Goal: Task Accomplishment & Management: Complete application form

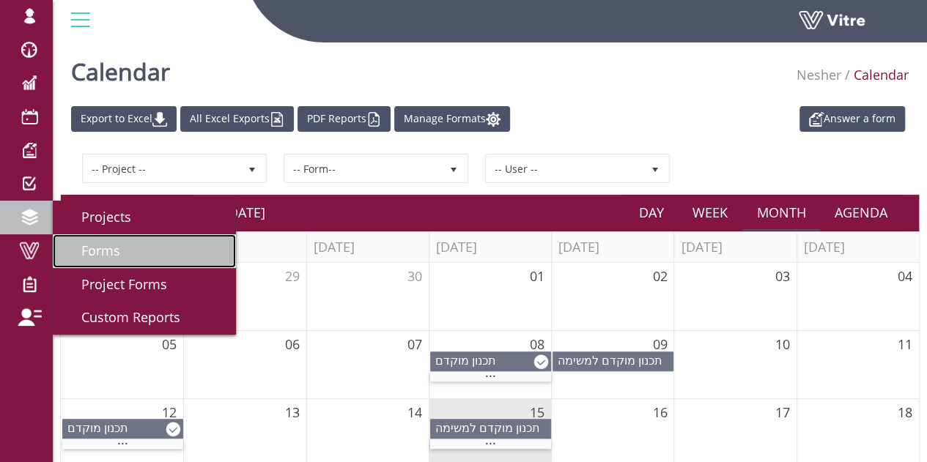
click at [100, 246] on span "Forms" at bounding box center [92, 251] width 56 height 18
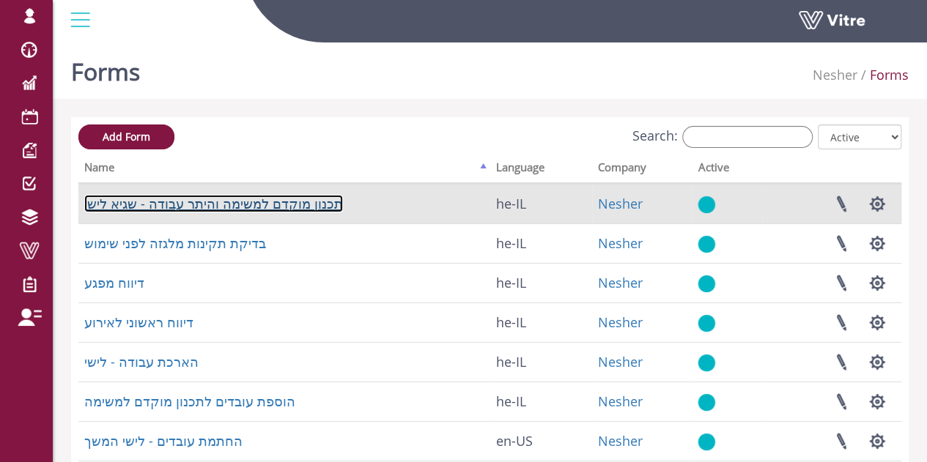
click at [261, 195] on link "תכנון מוקדם למשימה והיתר עבודה - שגיא לישי" at bounding box center [213, 204] width 259 height 18
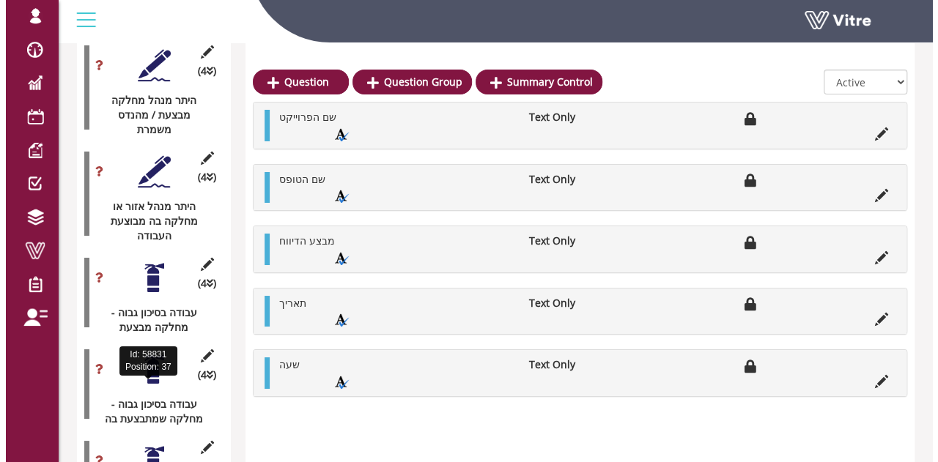
scroll to position [2562, 0]
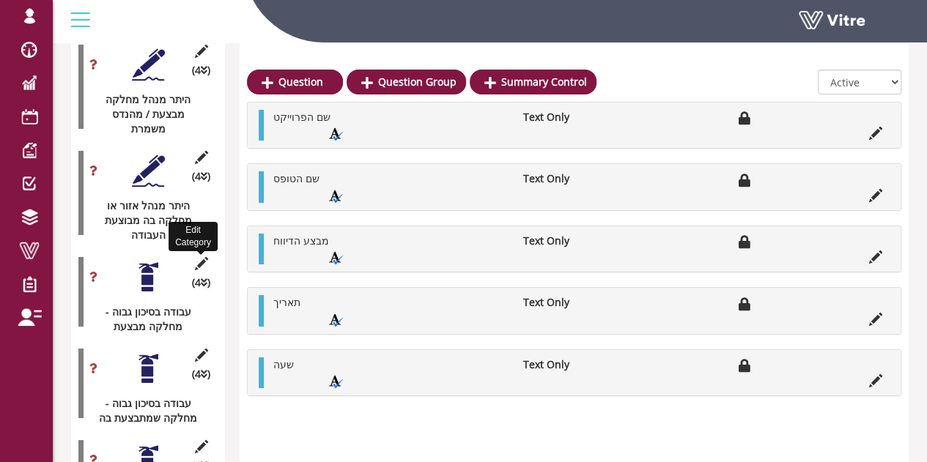
click at [197, 257] on icon at bounding box center [201, 263] width 18 height 13
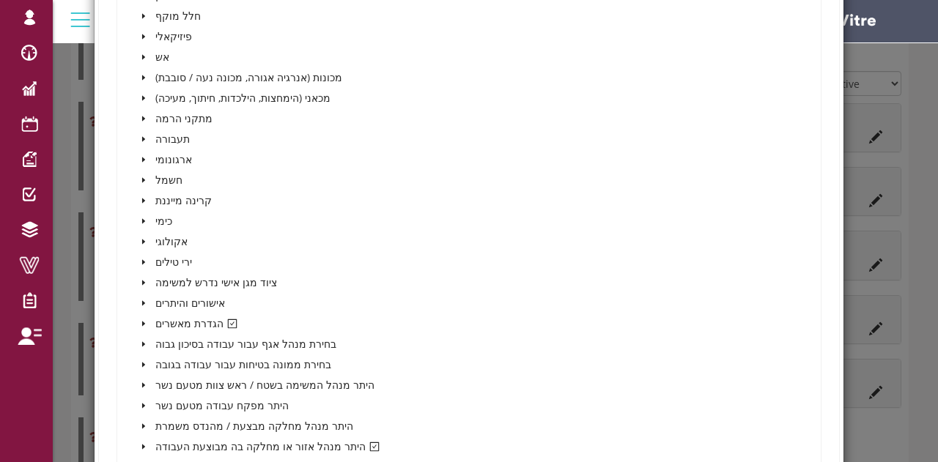
scroll to position [542, 0]
click at [144, 323] on icon "caret-down" at bounding box center [143, 322] width 7 height 7
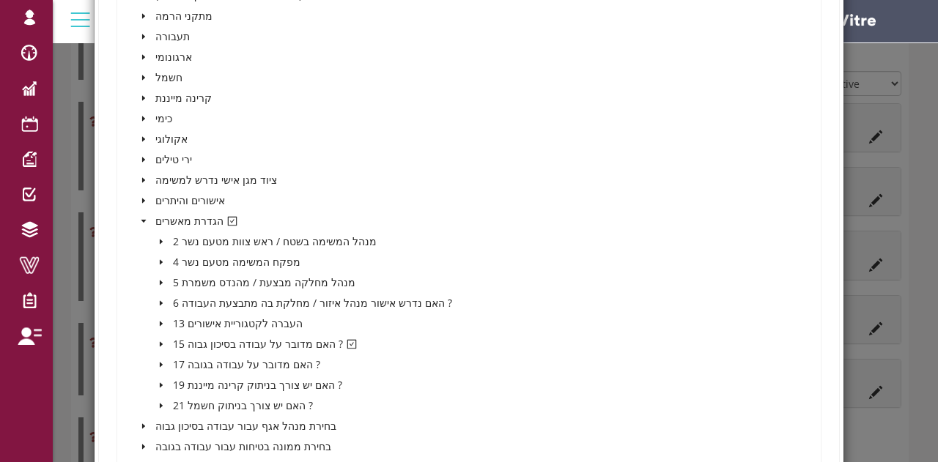
scroll to position [642, 0]
click at [155, 348] on span at bounding box center [161, 346] width 18 height 18
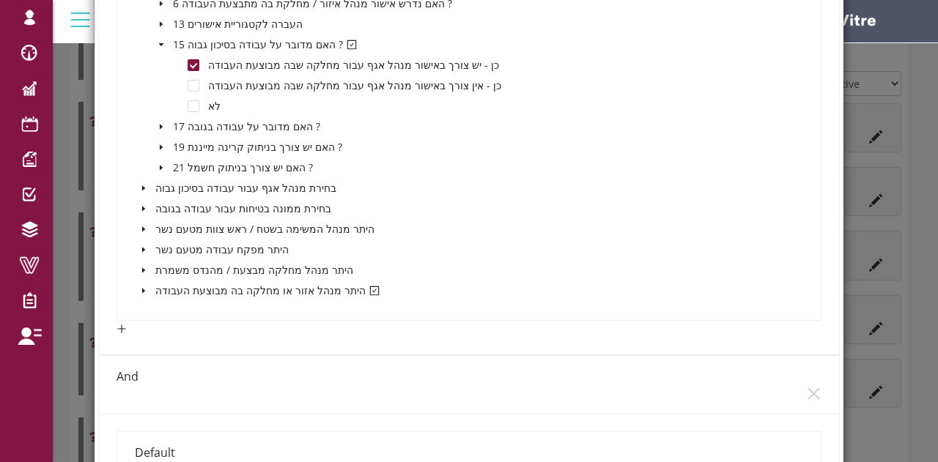
scroll to position [945, 0]
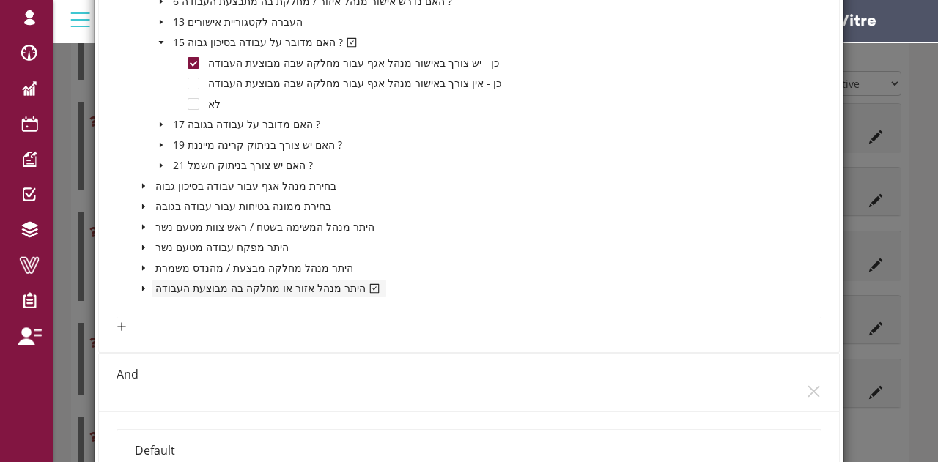
click at [202, 282] on span "היתר מנהל אזור או מחלקה בה מבוצעת העבודה" at bounding box center [269, 288] width 228 height 14
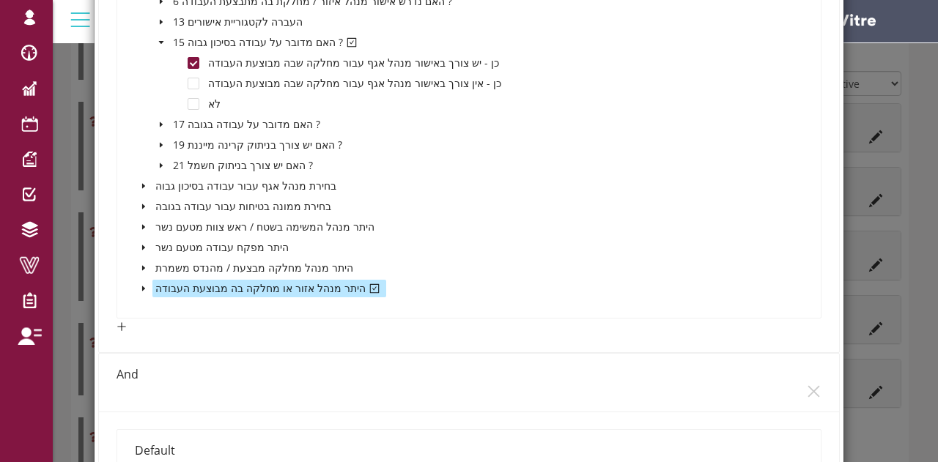
click at [143, 290] on icon "caret-down" at bounding box center [143, 288] width 7 height 7
click at [161, 311] on icon "caret-down" at bounding box center [161, 309] width 7 height 7
click at [189, 327] on span at bounding box center [194, 330] width 12 height 12
click at [140, 289] on icon "caret-down" at bounding box center [143, 288] width 7 height 7
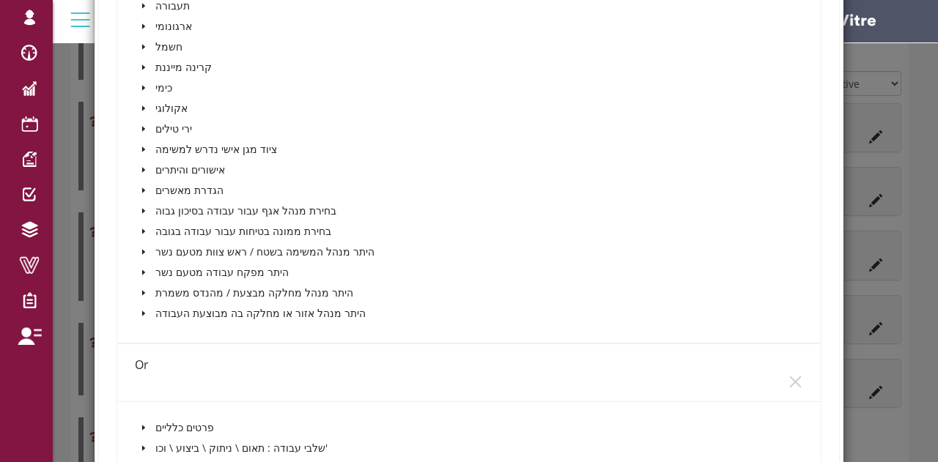
scroll to position [1705, 0]
click at [144, 313] on icon "caret-down" at bounding box center [143, 313] width 7 height 7
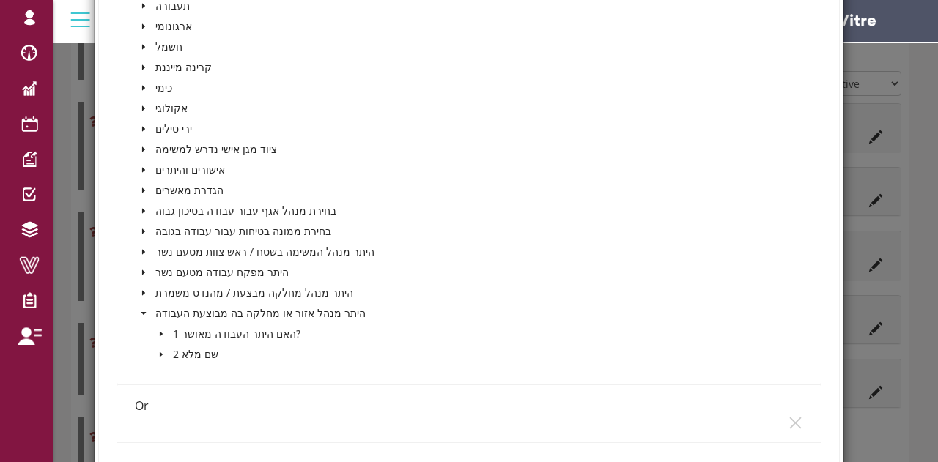
click at [161, 335] on span at bounding box center [161, 334] width 18 height 18
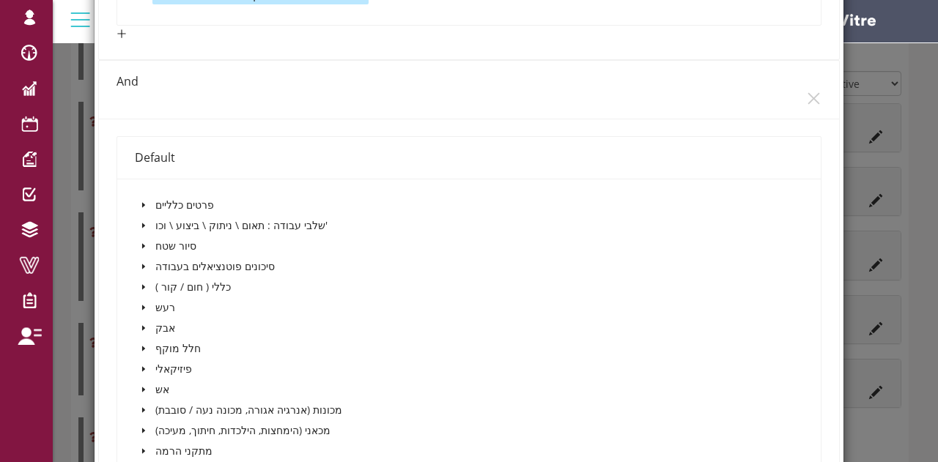
scroll to position [1127, 0]
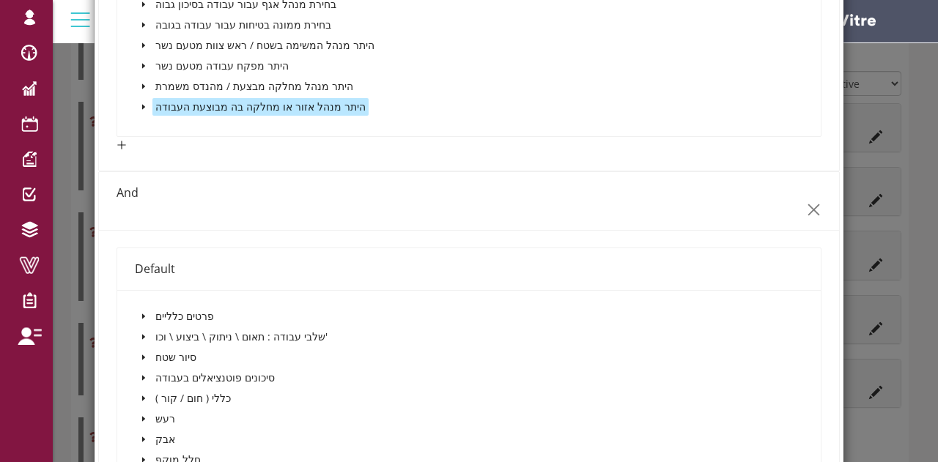
click at [806, 210] on icon "close" at bounding box center [813, 209] width 15 height 15
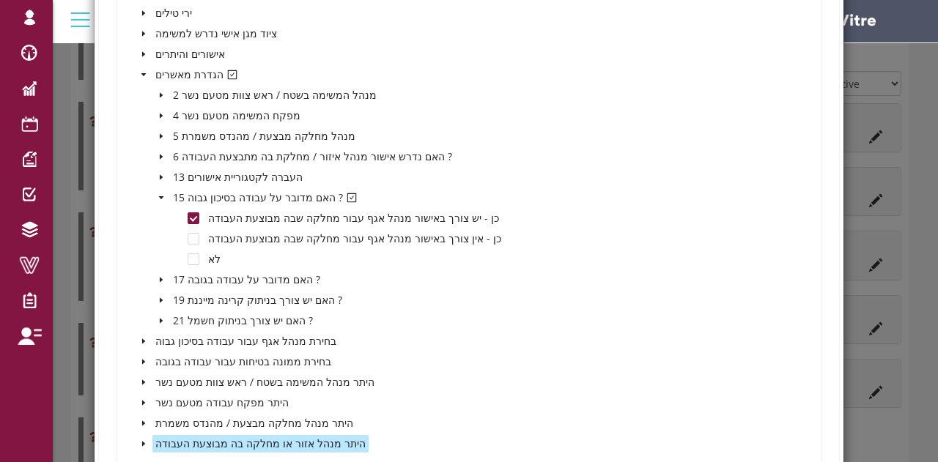
scroll to position [680, 0]
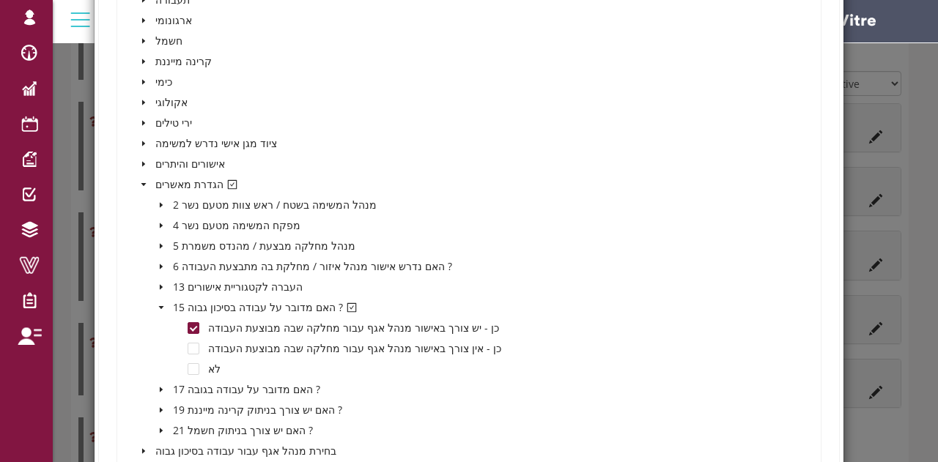
click at [141, 181] on icon "caret-down" at bounding box center [143, 184] width 7 height 7
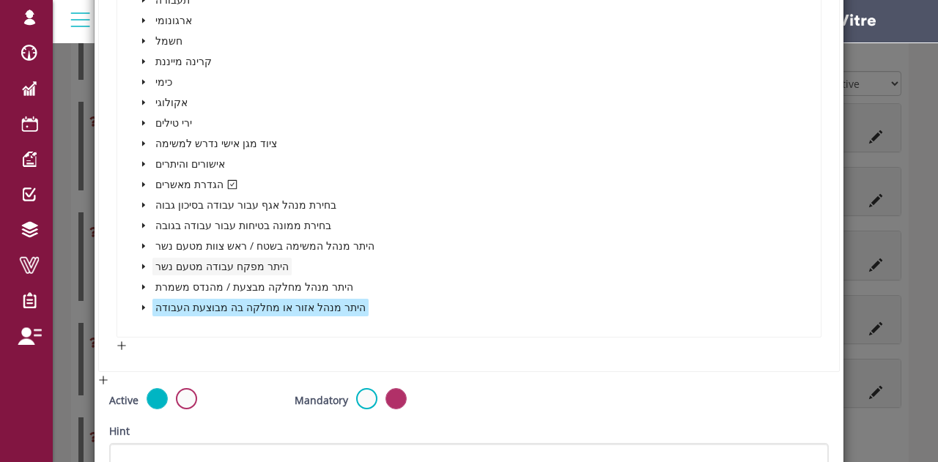
scroll to position [855, 0]
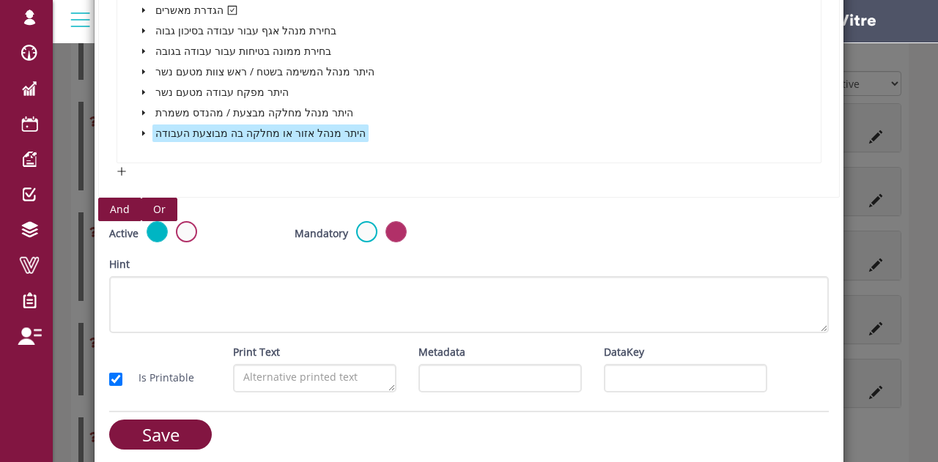
click at [114, 210] on span "And" at bounding box center [120, 210] width 20 height 16
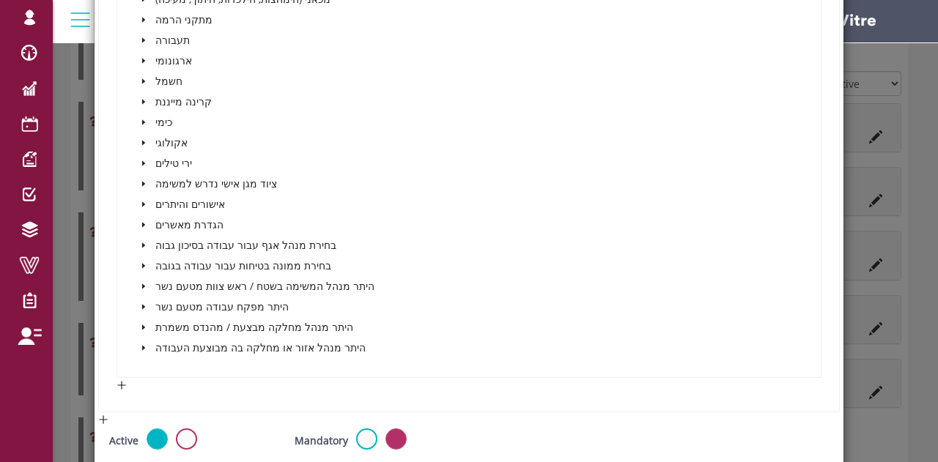
scroll to position [1423, 0]
click at [142, 346] on icon "caret-down" at bounding box center [143, 348] width 3 height 5
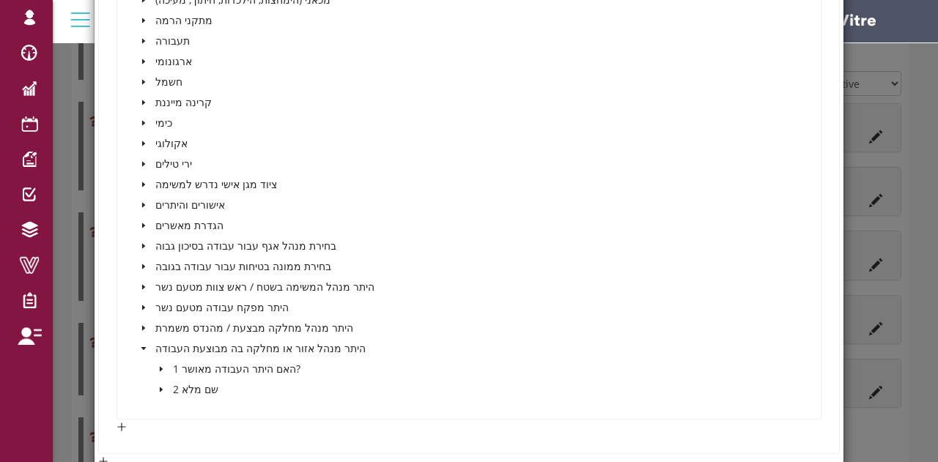
click at [159, 369] on icon "caret-down" at bounding box center [161, 369] width 7 height 7
click at [195, 385] on span at bounding box center [194, 390] width 12 height 12
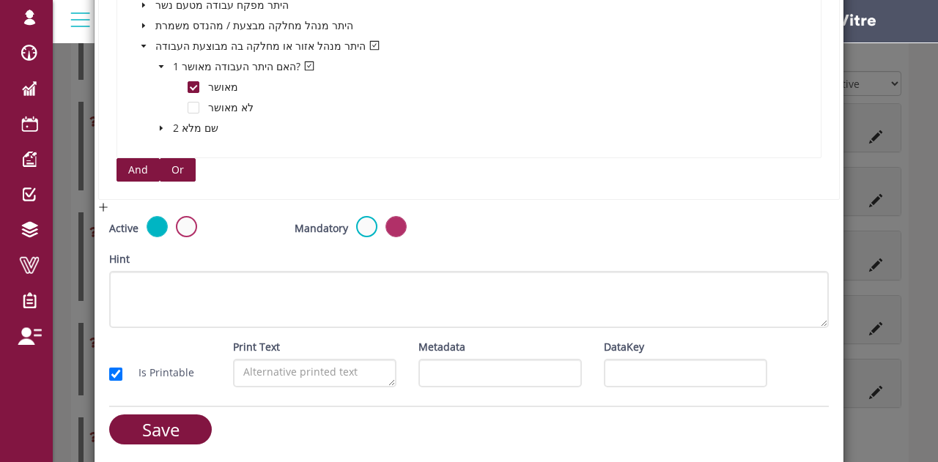
scroll to position [1719, 0]
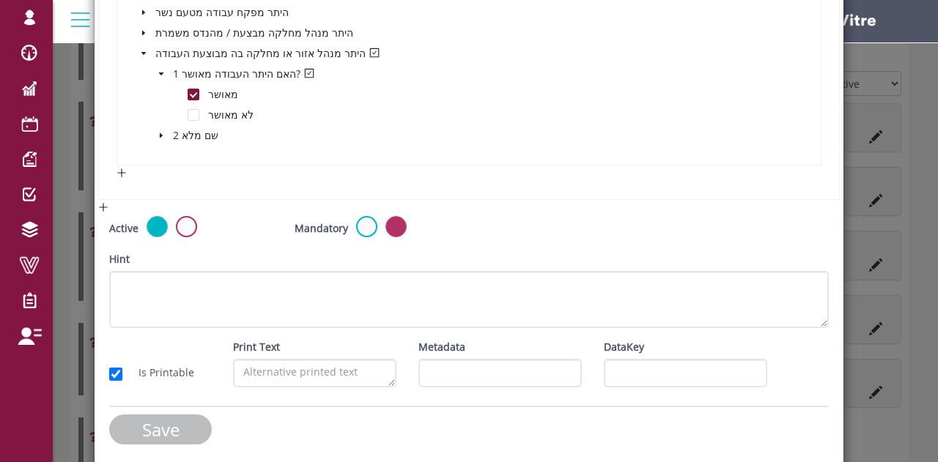
click at [171, 432] on input "Save" at bounding box center [160, 430] width 103 height 30
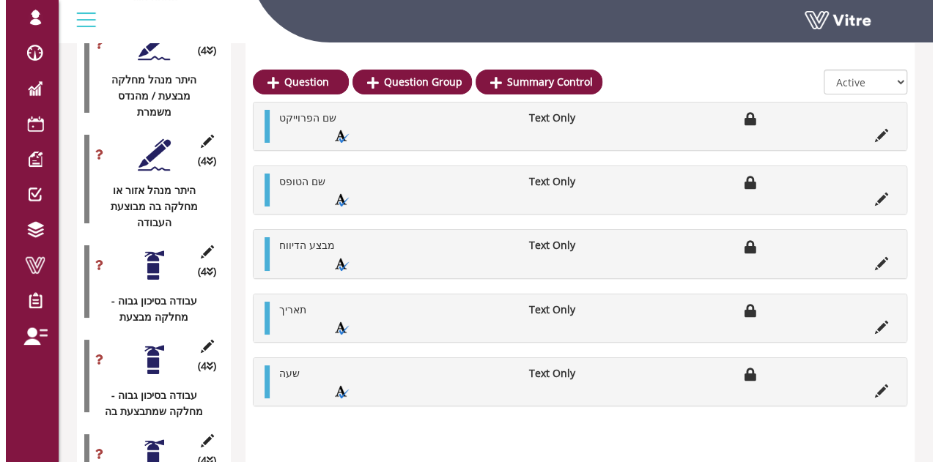
scroll to position [2639, 0]
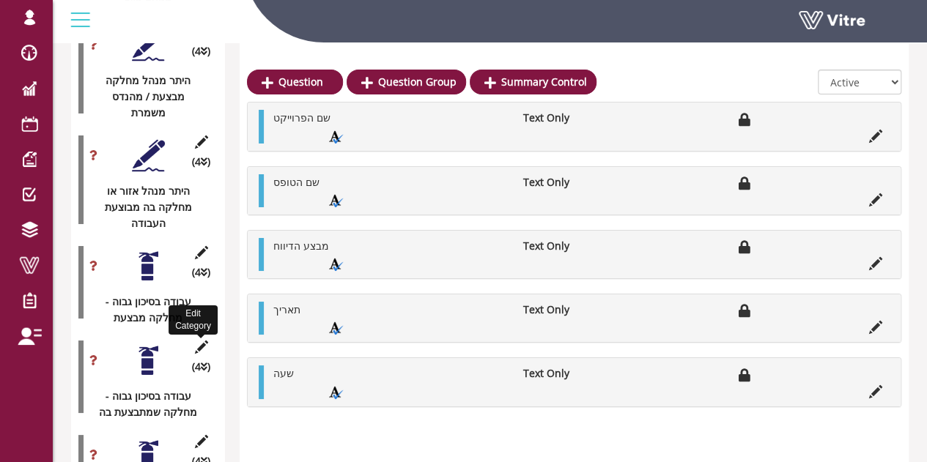
click at [201, 341] on icon at bounding box center [201, 347] width 18 height 13
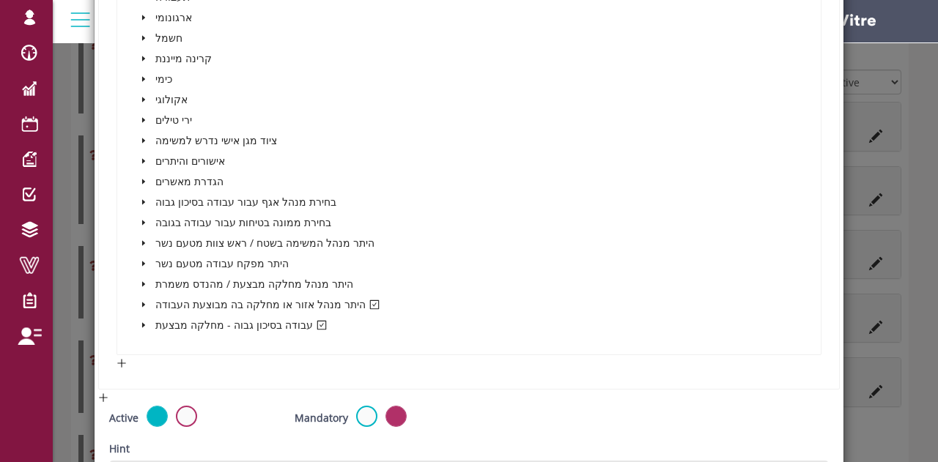
scroll to position [692, 0]
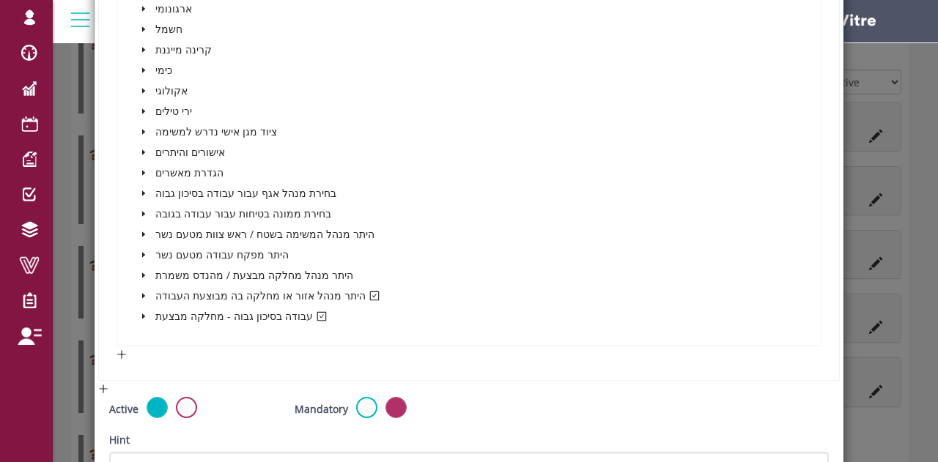
click at [141, 290] on span at bounding box center [144, 296] width 18 height 18
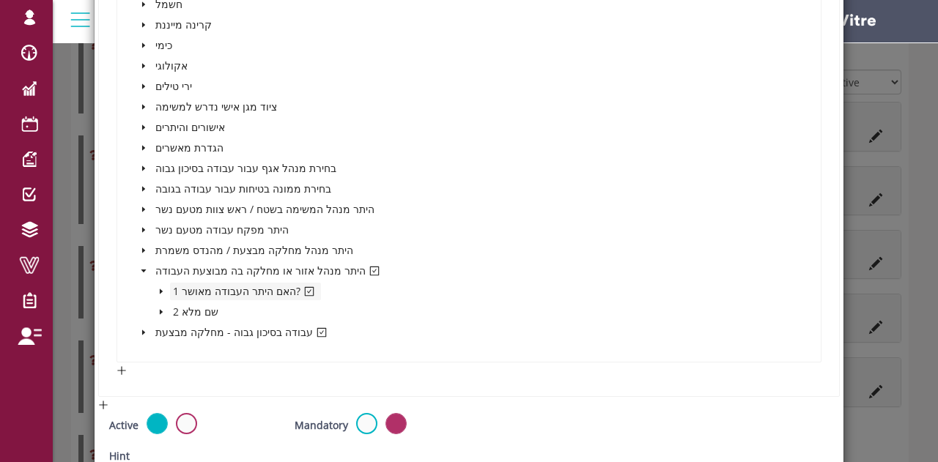
scroll to position [715, 0]
click at [142, 334] on icon "caret-down" at bounding box center [143, 334] width 3 height 5
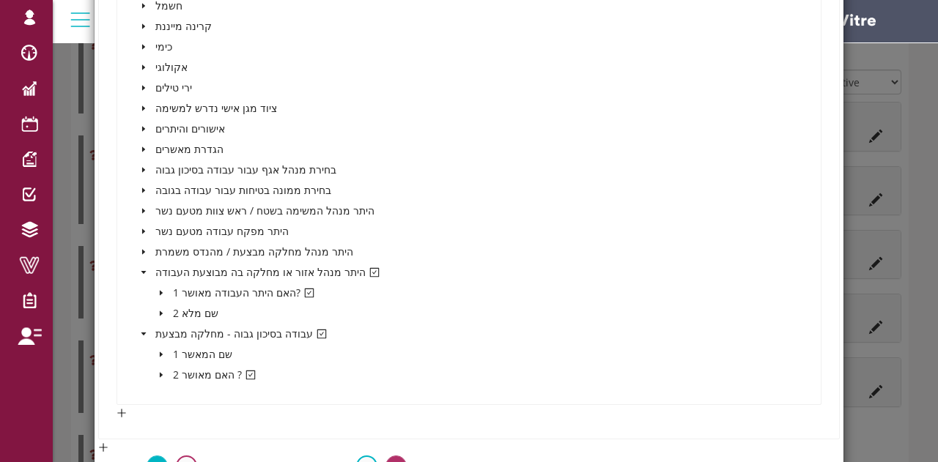
click at [152, 370] on span at bounding box center [161, 375] width 18 height 18
click at [190, 392] on span at bounding box center [194, 396] width 12 height 12
click at [159, 374] on icon "caret-down" at bounding box center [161, 375] width 5 height 3
click at [144, 331] on icon "caret-down" at bounding box center [143, 334] width 7 height 7
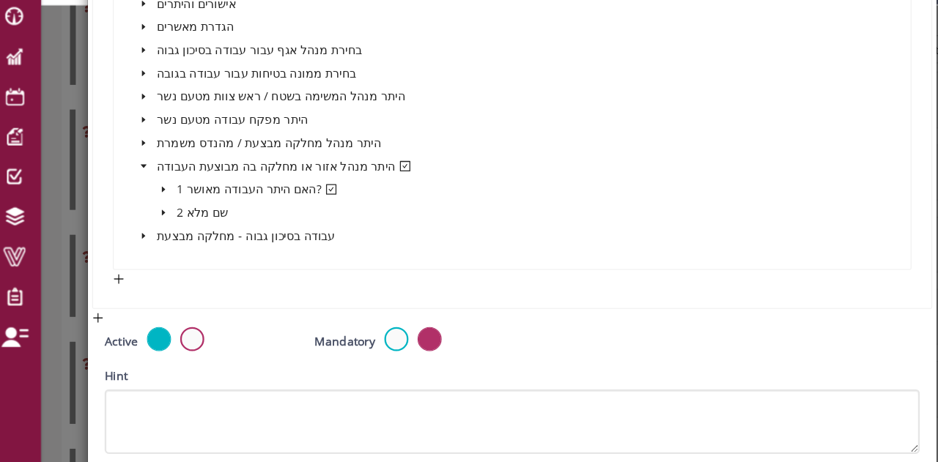
scroll to position [803, 0]
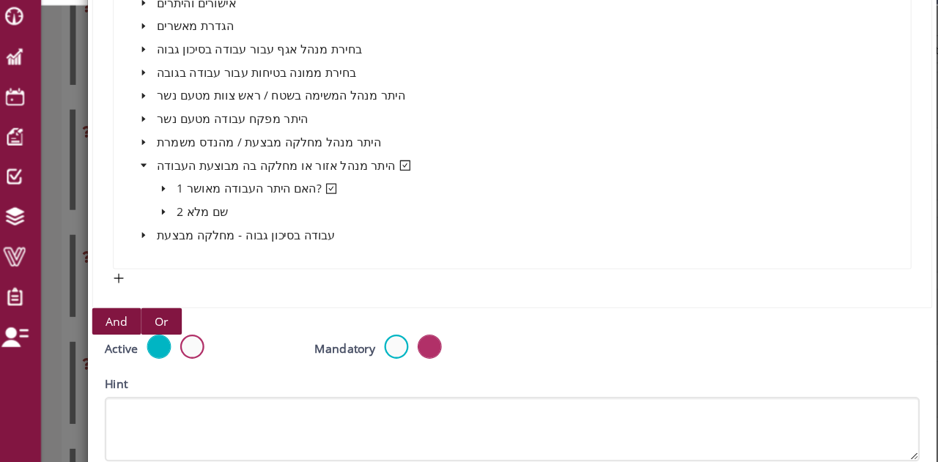
click at [117, 318] on span "And" at bounding box center [120, 322] width 20 height 16
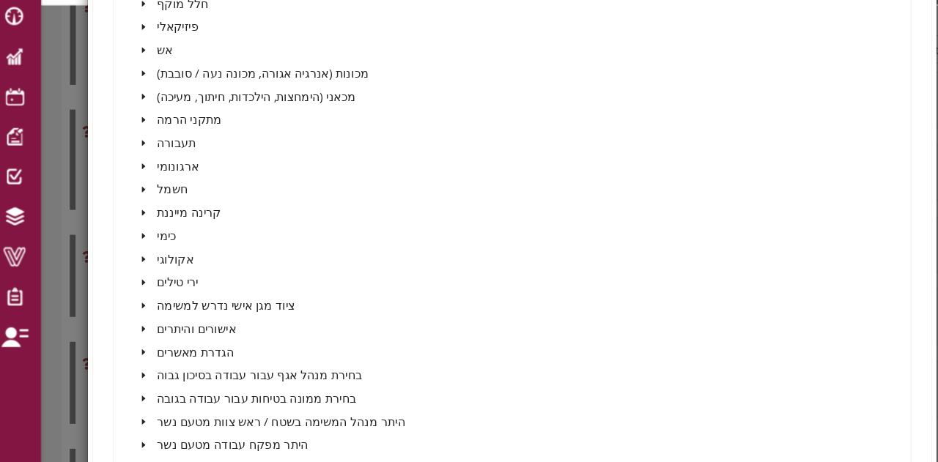
scroll to position [1615, 0]
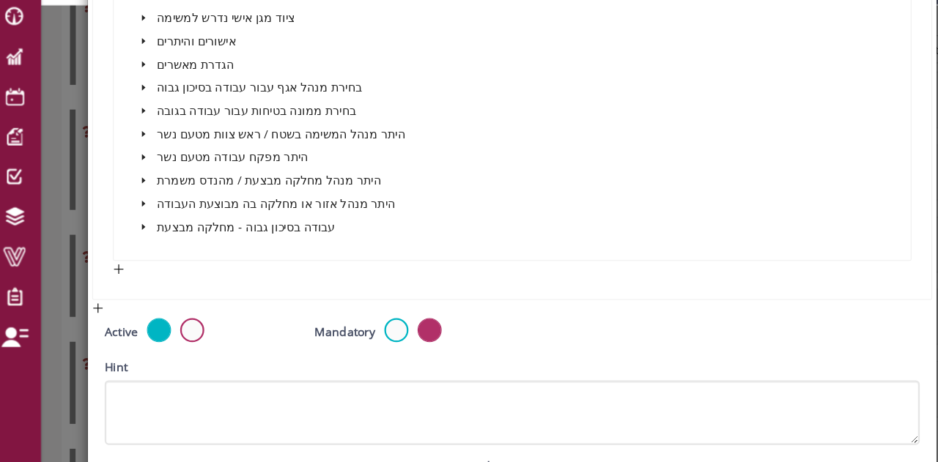
click at [146, 234] on span at bounding box center [144, 239] width 18 height 18
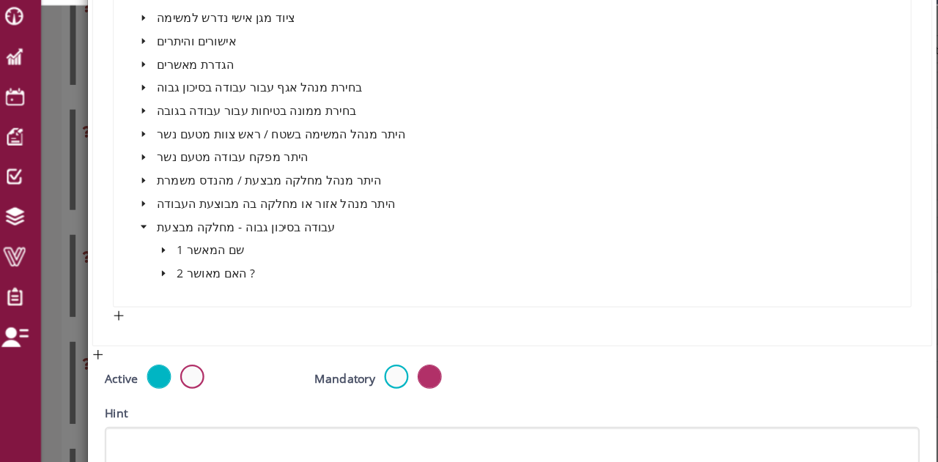
click at [160, 276] on icon "caret-down" at bounding box center [161, 279] width 7 height 7
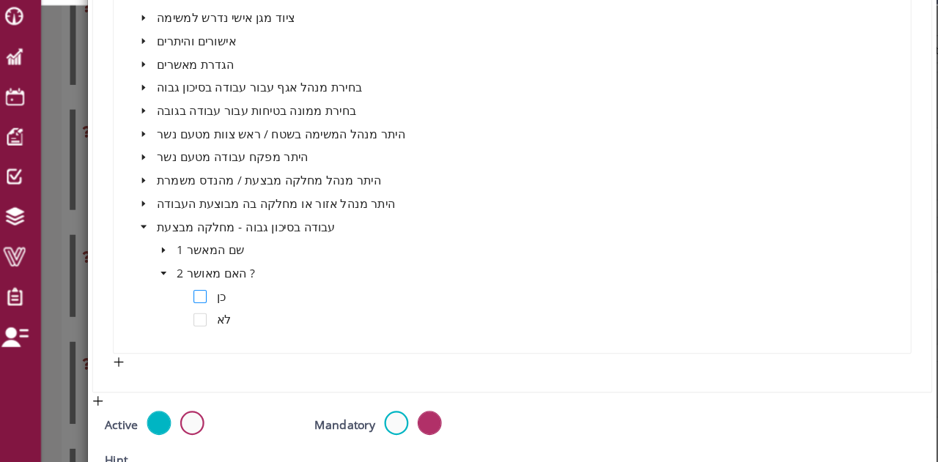
click at [191, 295] on span at bounding box center [194, 301] width 12 height 12
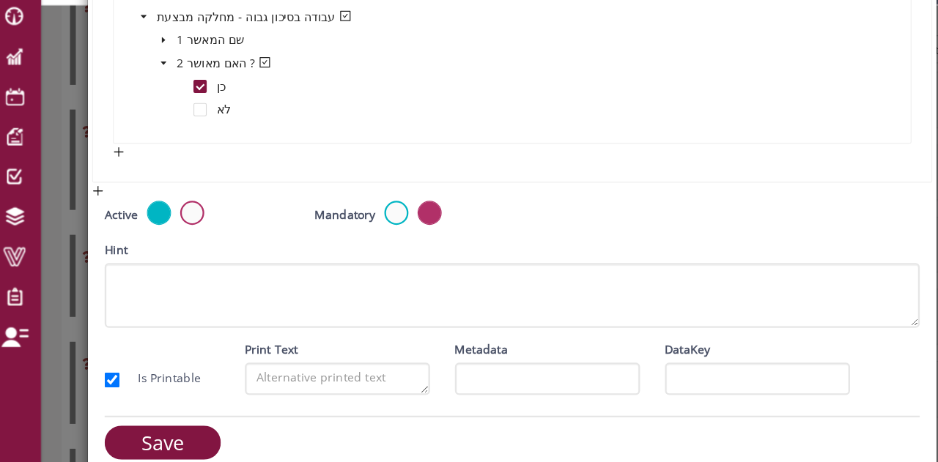
scroll to position [2639, 0]
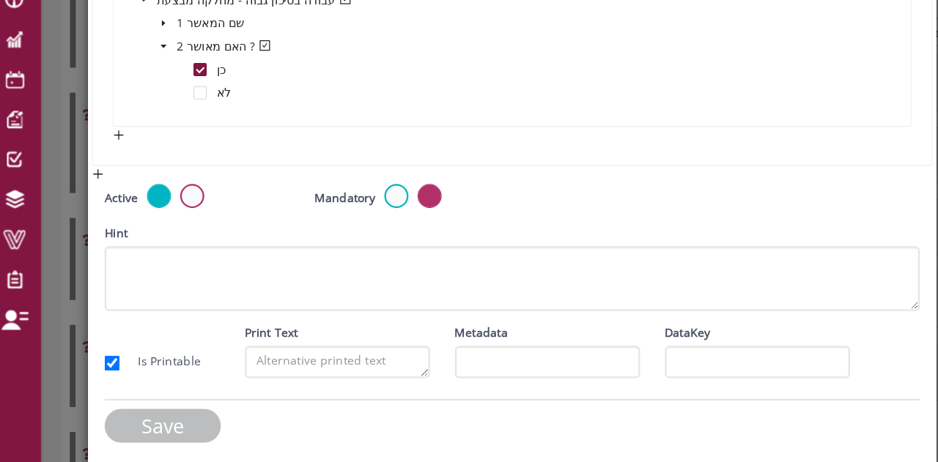
click at [182, 421] on input "Save" at bounding box center [160, 430] width 103 height 30
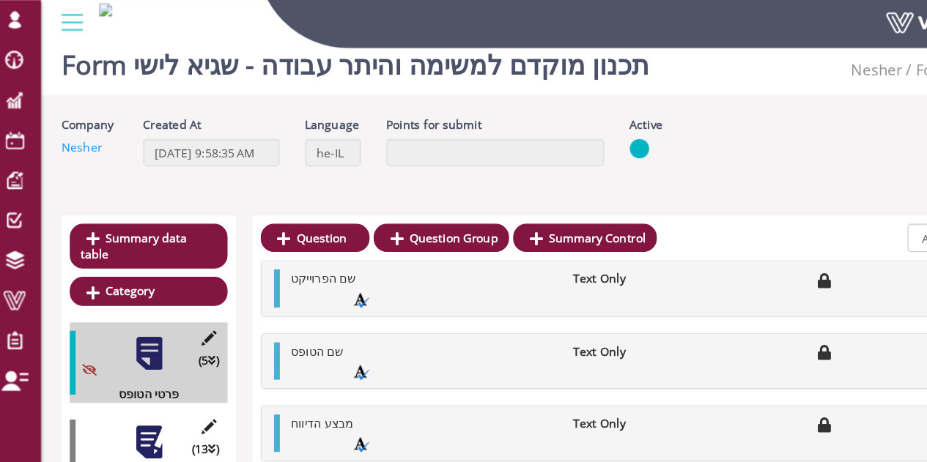
scroll to position [0, 0]
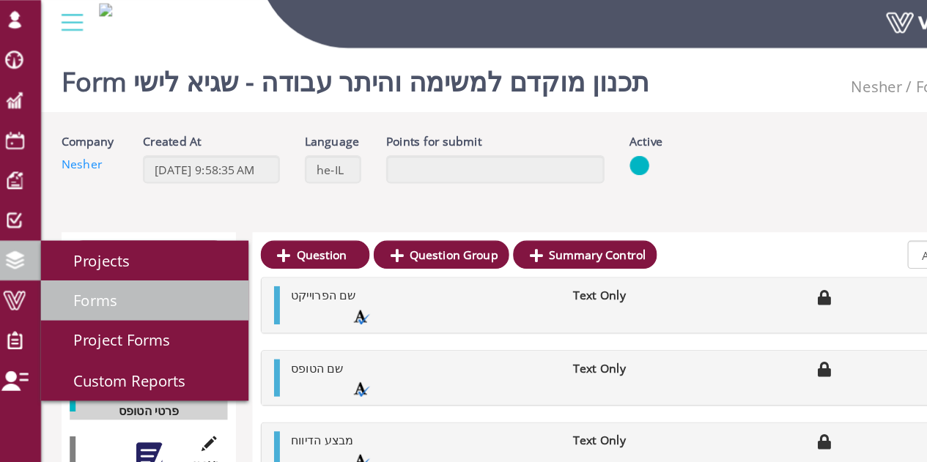
click at [88, 262] on span "Forms" at bounding box center [92, 266] width 56 height 18
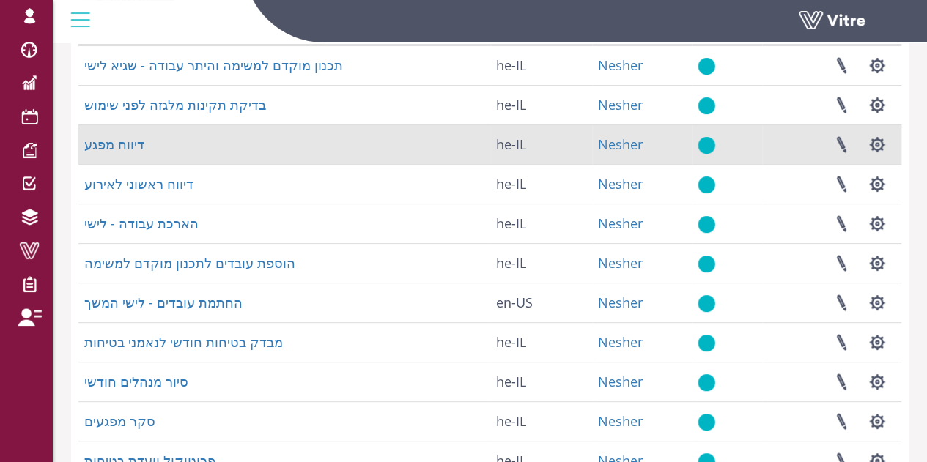
scroll to position [139, 0]
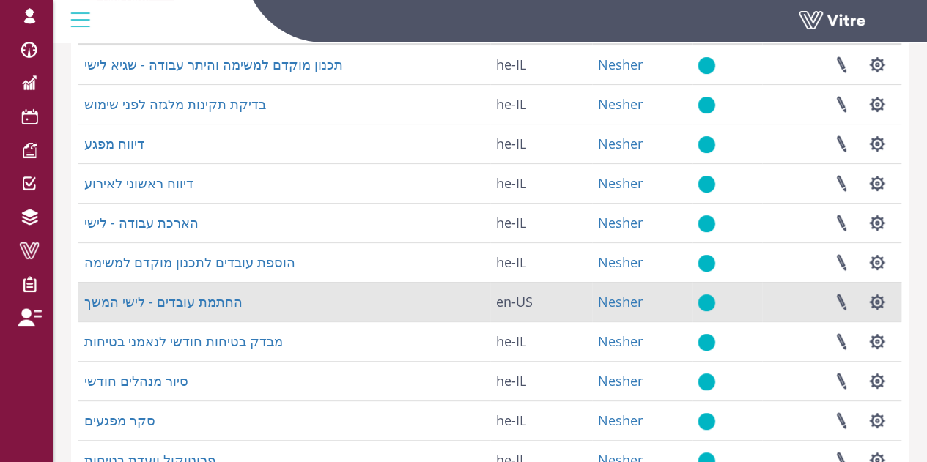
click at [168, 289] on td "החתמת עובדים - לישי המשך" at bounding box center [284, 302] width 412 height 40
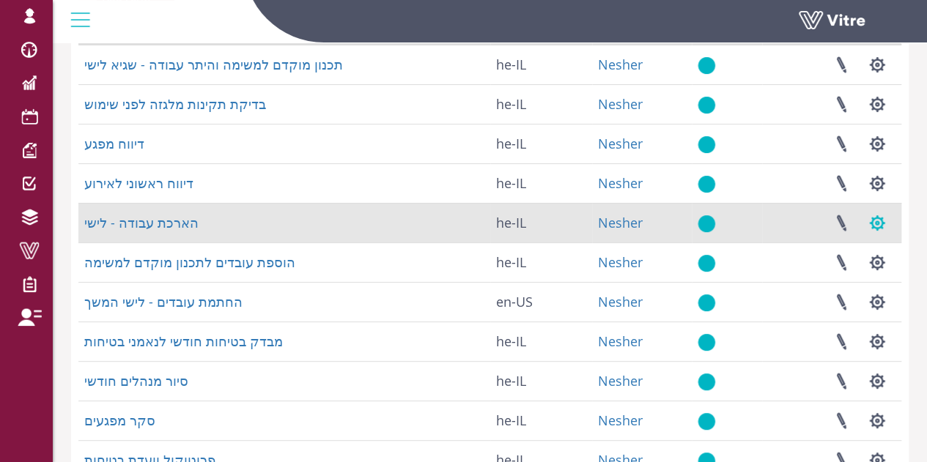
click at [880, 225] on button "button" at bounding box center [877, 223] width 37 height 39
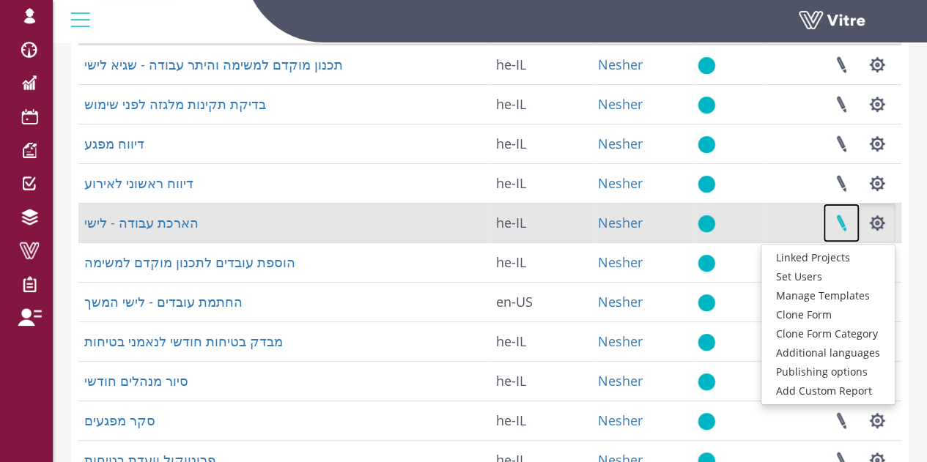
click at [847, 224] on link at bounding box center [841, 223] width 37 height 39
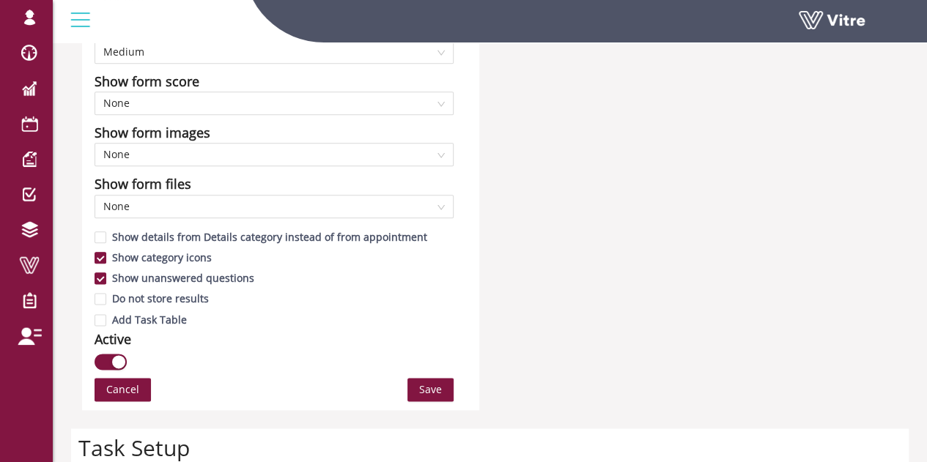
scroll to position [766, 0]
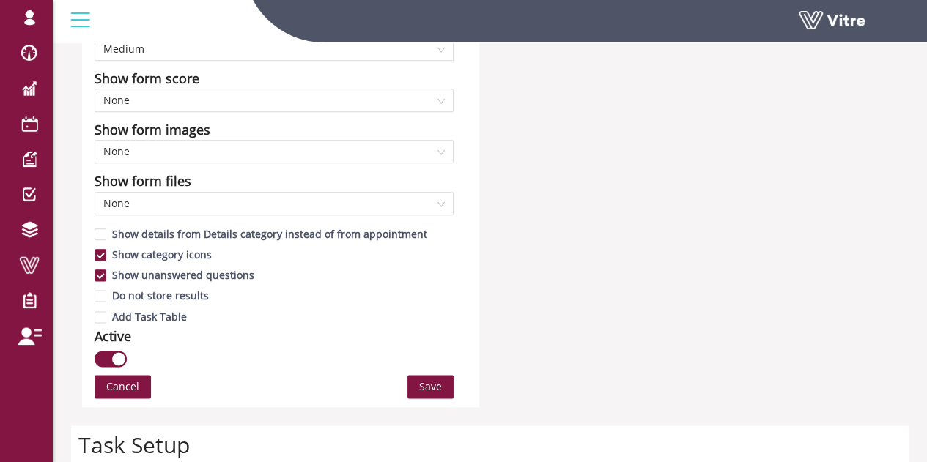
click at [110, 353] on button "button" at bounding box center [111, 359] width 32 height 16
click at [438, 391] on span "Save" at bounding box center [430, 387] width 23 height 16
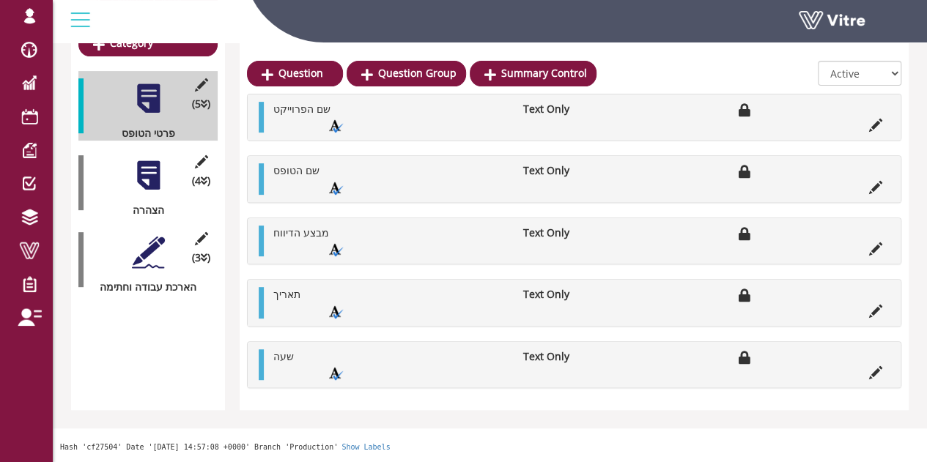
scroll to position [153, 0]
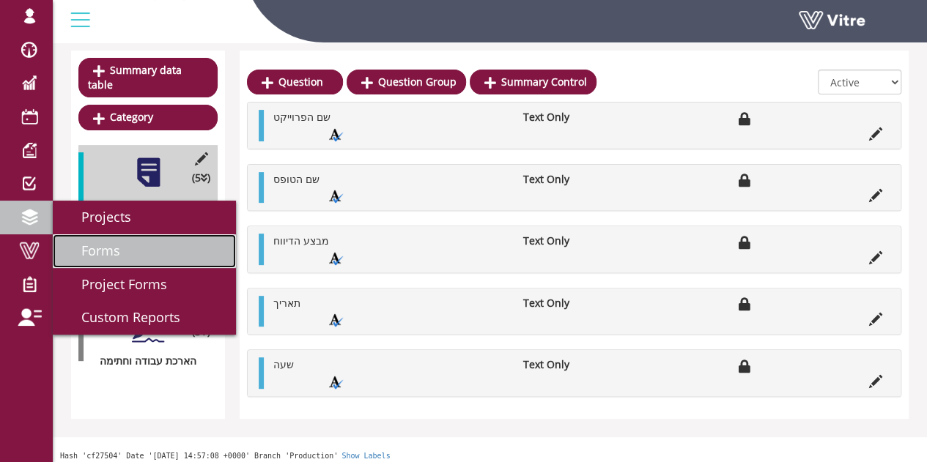
click at [108, 242] on span "Forms" at bounding box center [92, 251] width 56 height 18
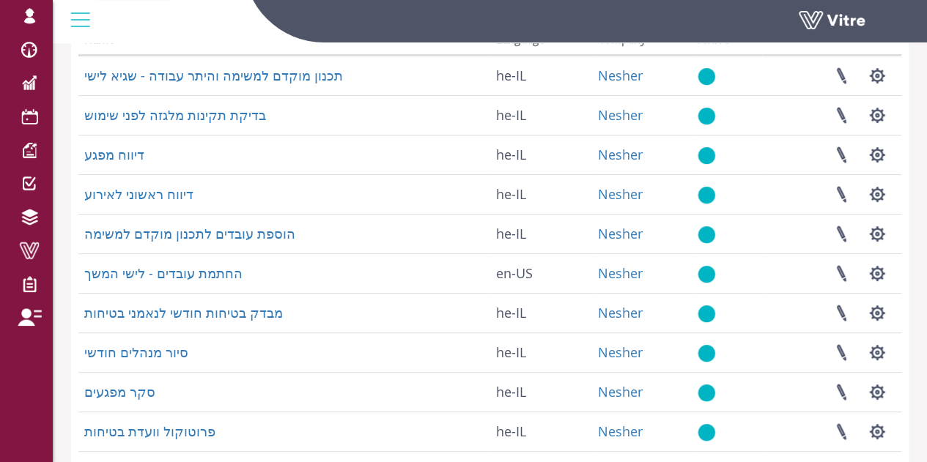
scroll to position [128, 0]
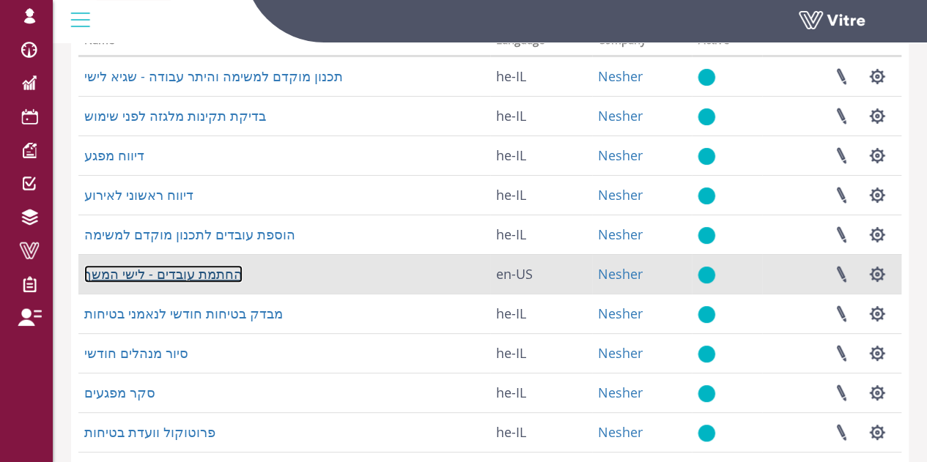
click at [186, 269] on link "החתמת עובדים - לישי המשך" at bounding box center [163, 274] width 158 height 18
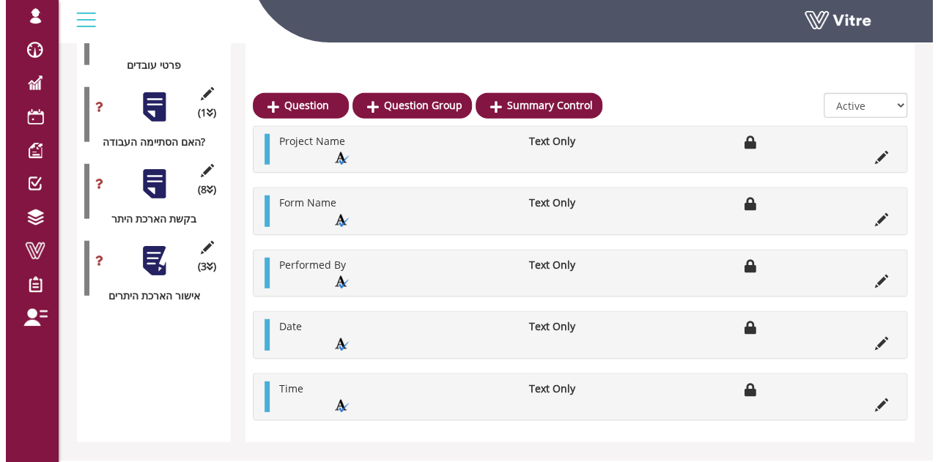
scroll to position [1801, 0]
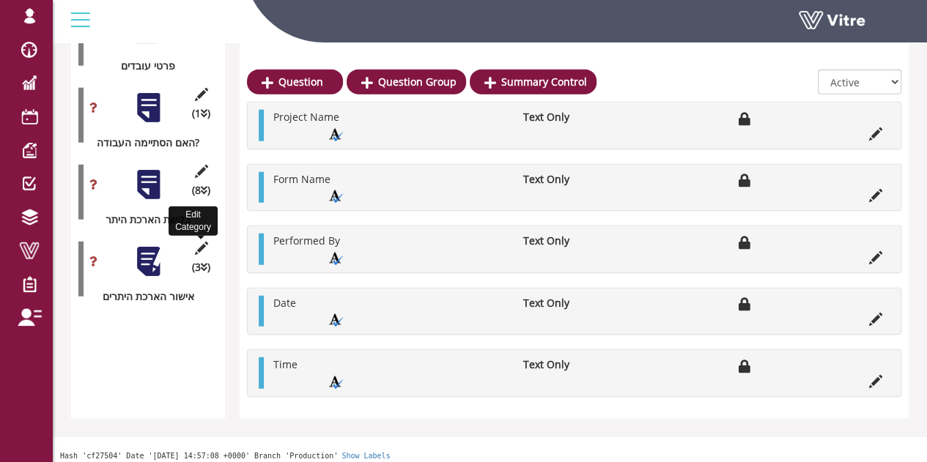
click at [204, 242] on icon at bounding box center [201, 248] width 18 height 13
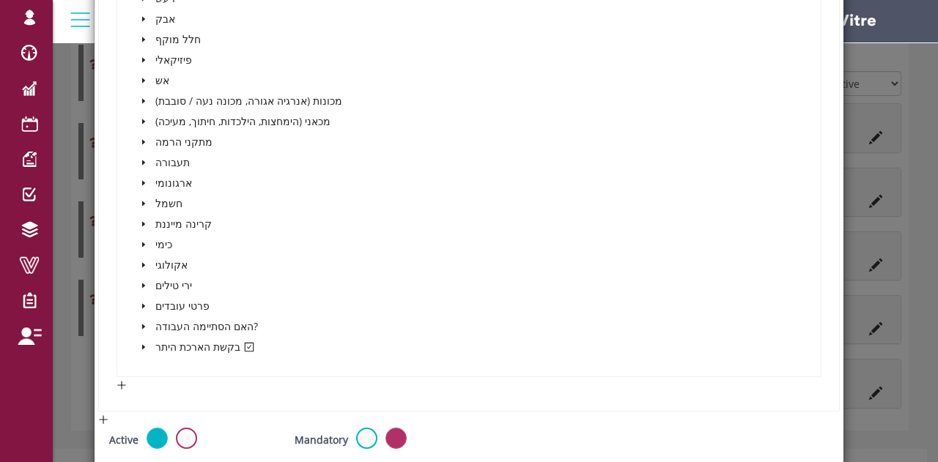
scroll to position [622, 0]
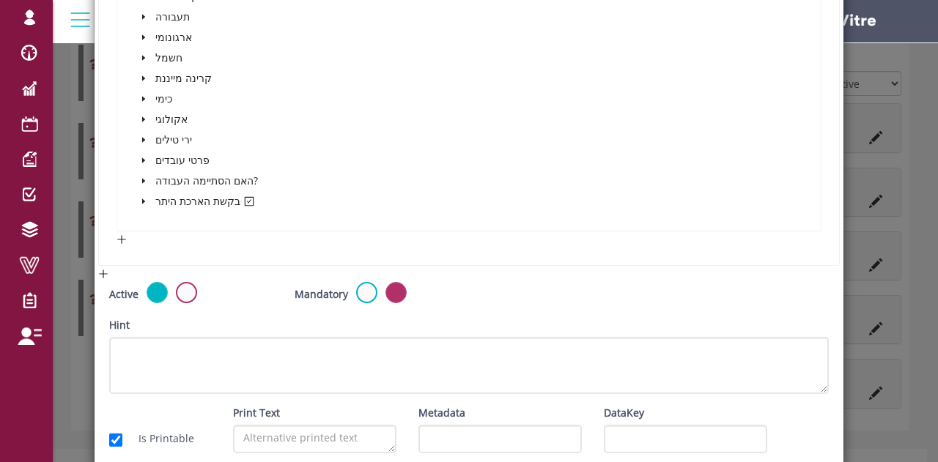
click at [147, 200] on span at bounding box center [144, 202] width 18 height 18
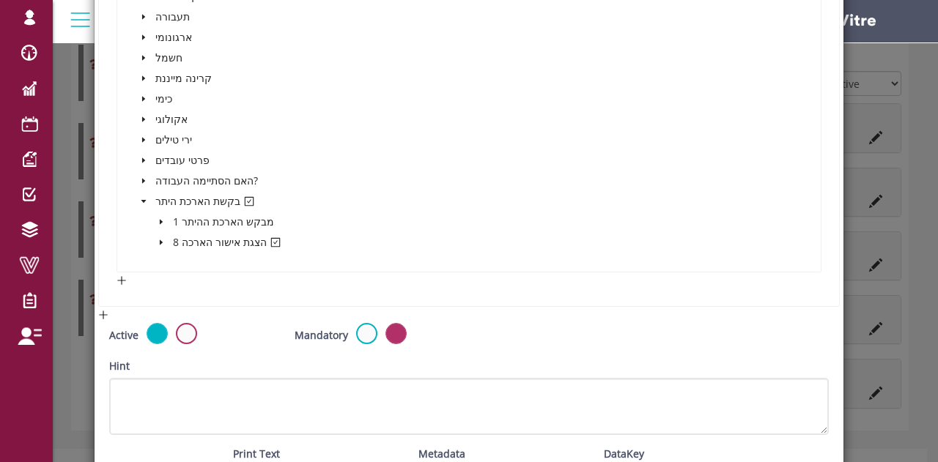
click at [147, 200] on span at bounding box center [144, 202] width 18 height 18
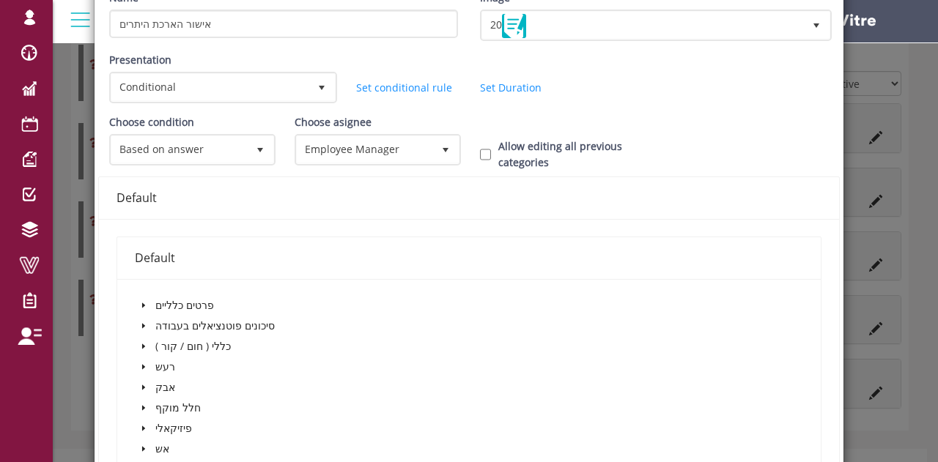
scroll to position [99, 0]
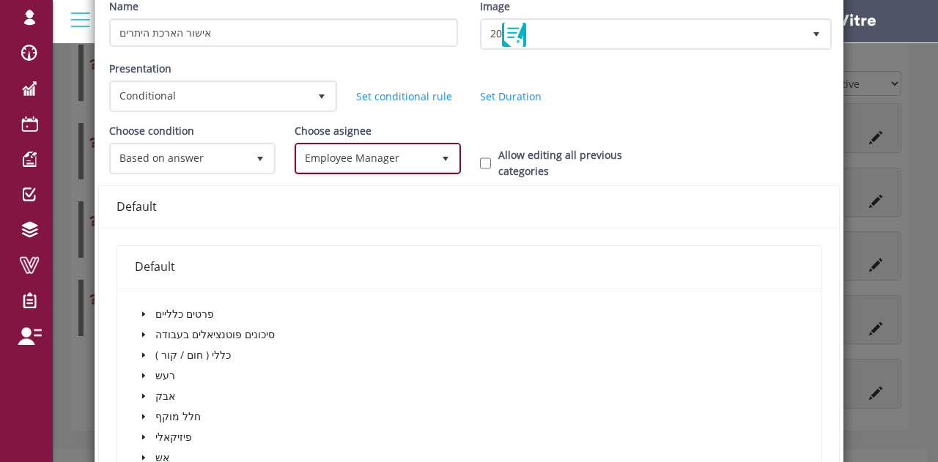
click at [383, 148] on span "Employee Manager" at bounding box center [365, 158] width 136 height 26
click at [528, 212] on div "Default" at bounding box center [469, 207] width 705 height 18
click at [637, 202] on div "Default" at bounding box center [469, 207] width 705 height 18
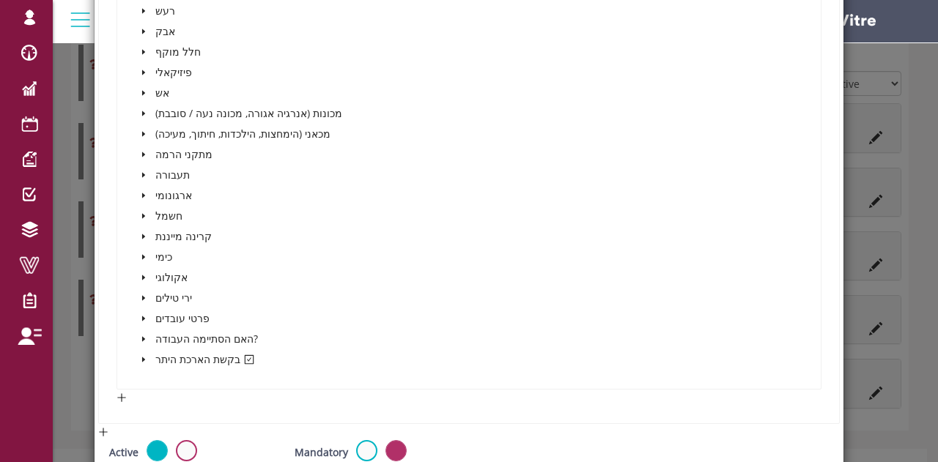
scroll to position [690, 0]
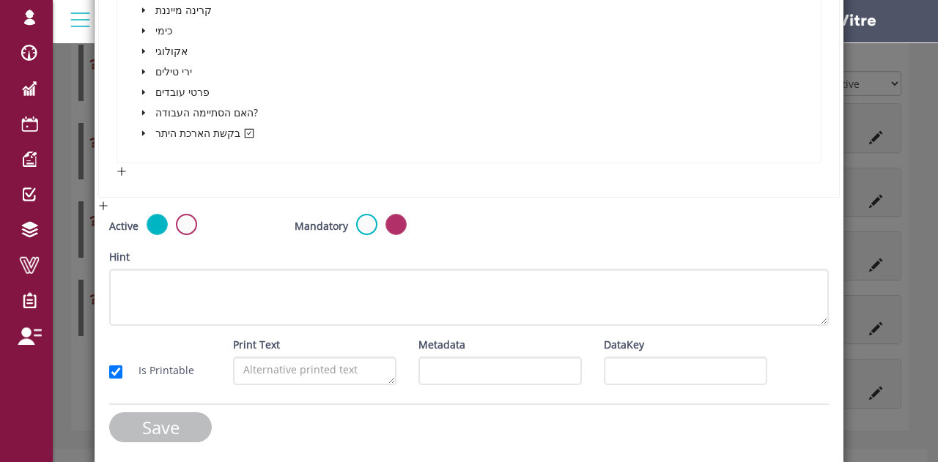
click at [183, 425] on input "Save" at bounding box center [160, 428] width 103 height 30
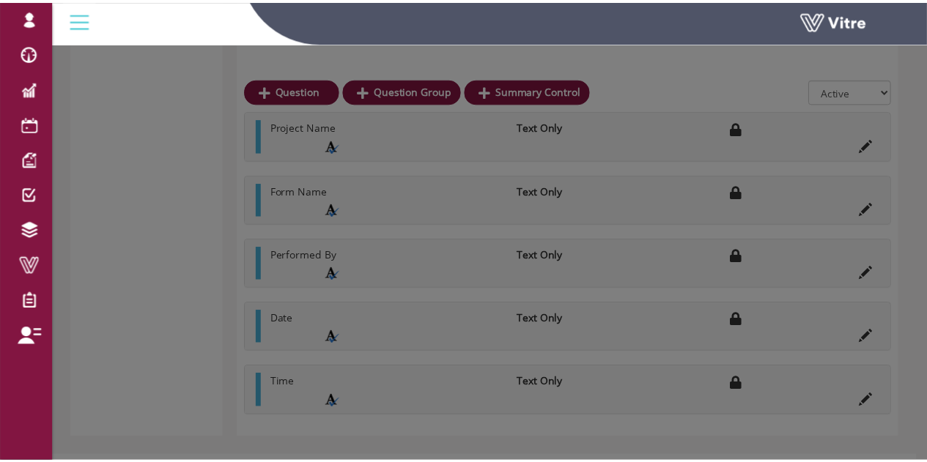
scroll to position [1801, 0]
